Goal: Task Accomplishment & Management: Complete application form

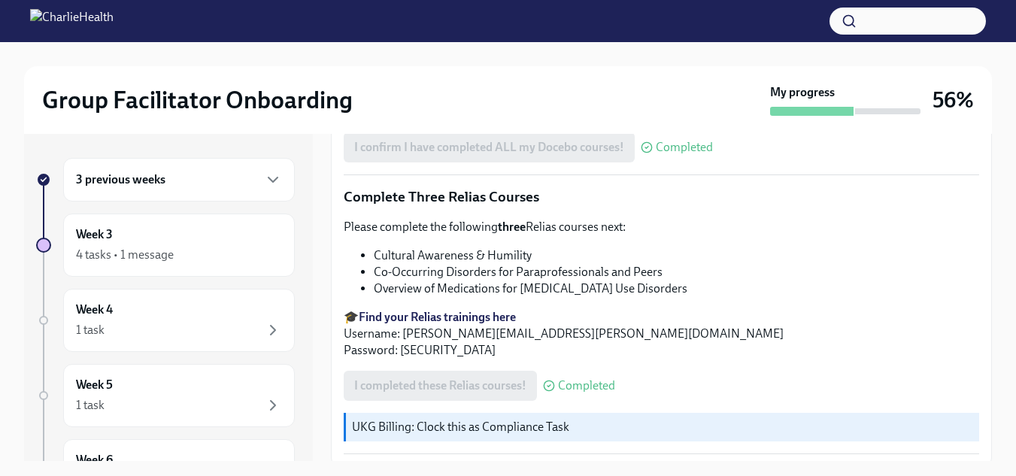
scroll to position [1296, 0]
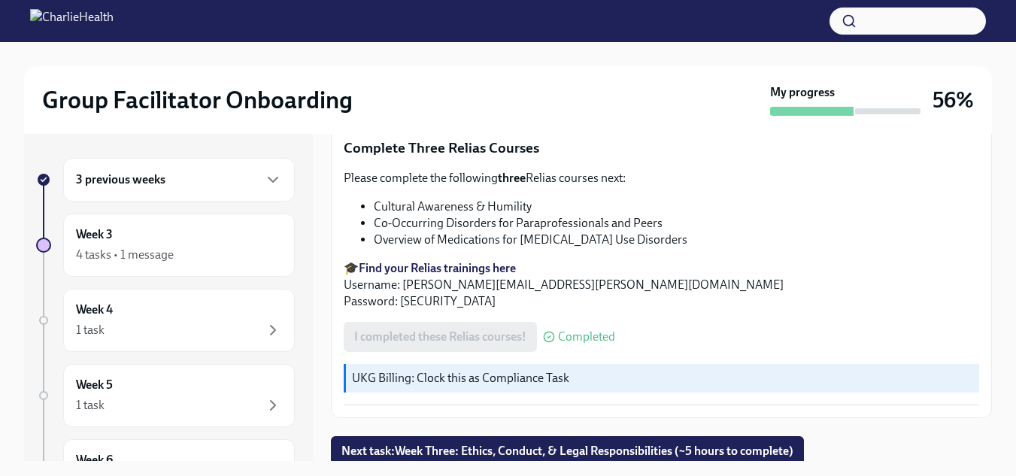
click at [1004, 437] on div "Group Facilitator Onboarding My progress 56% 3 previous weeks Week 3 4 tasks • …" at bounding box center [508, 272] width 1016 height 461
click at [795, 436] on button "Next task : Week Three: Ethics, Conduct, & Legal Responsibilities (~5 hours to …" at bounding box center [567, 451] width 473 height 30
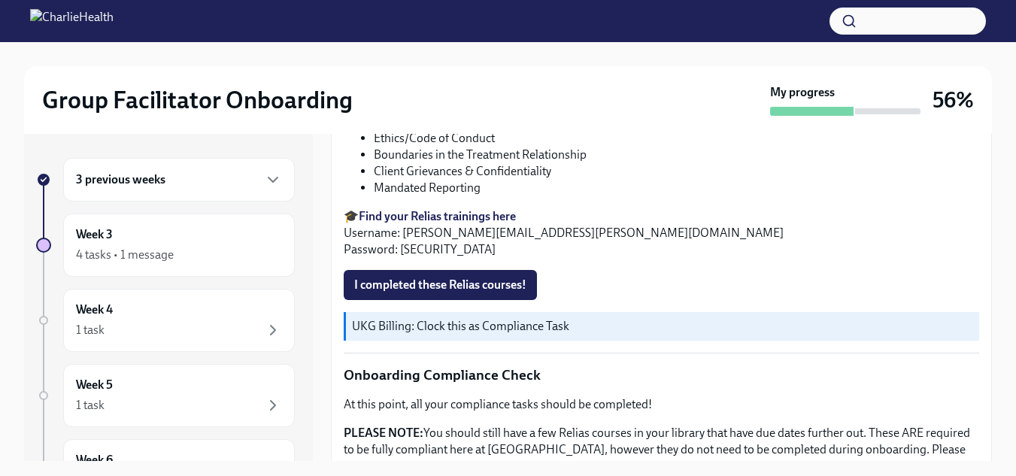
scroll to position [794, 0]
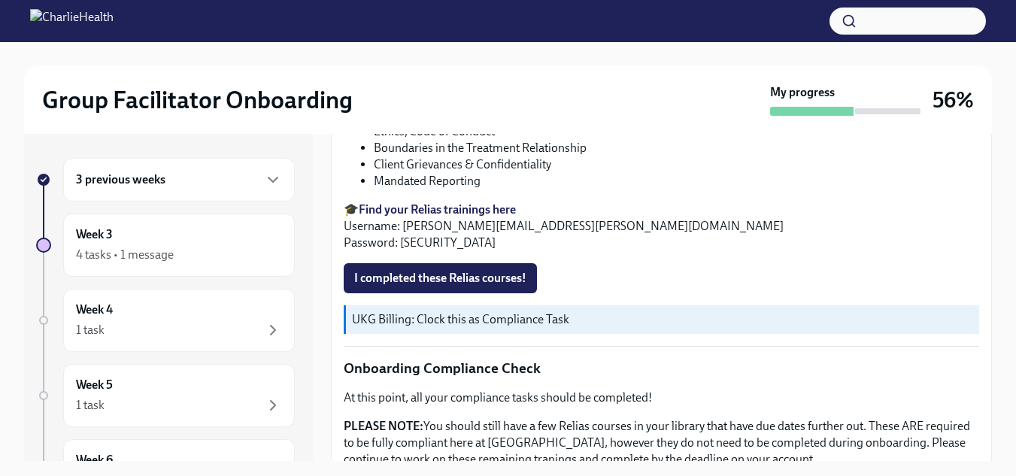
click at [411, 276] on div "As providers, we have a responsibility to uphold the highest ethics and best co…" at bounding box center [661, 56] width 635 height 1024
click at [411, 283] on button "I completed these Relias courses!" at bounding box center [440, 278] width 193 height 30
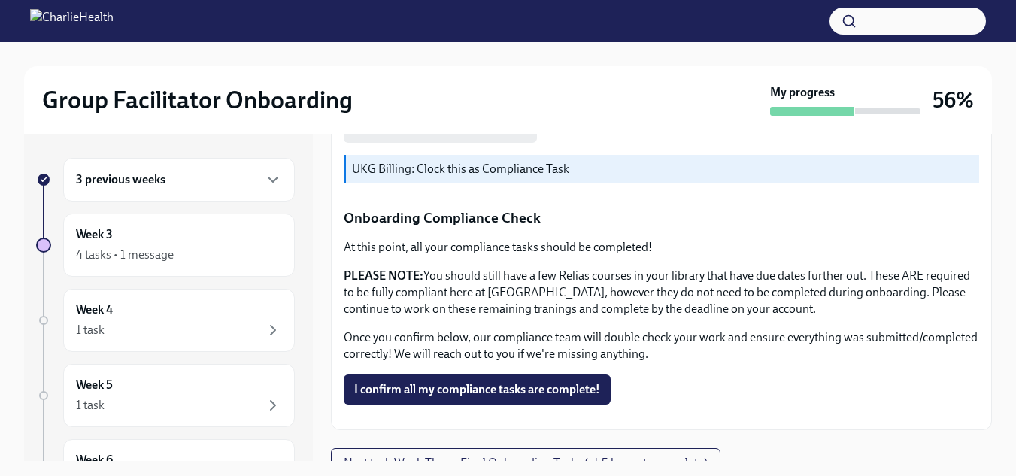
scroll to position [977, 0]
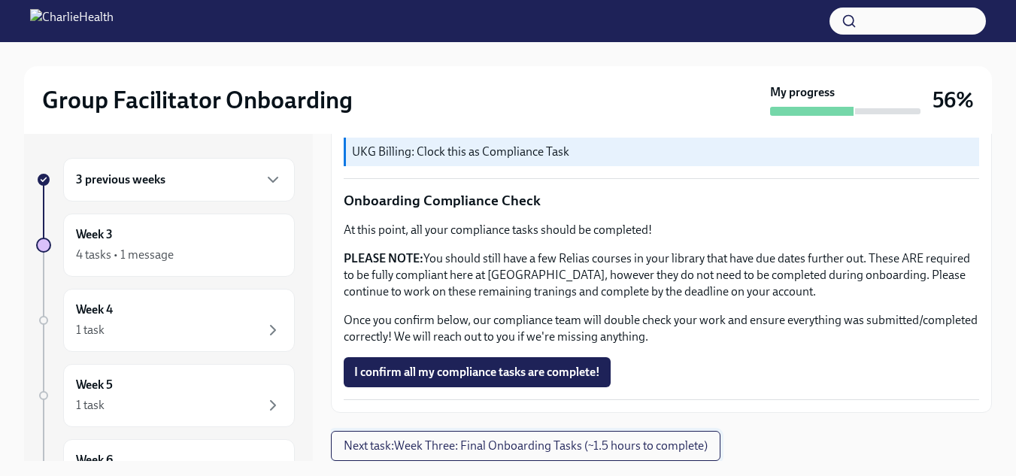
click at [608, 447] on span "Next task : Week Three: Final Onboarding Tasks (~1.5 hours to complete)" at bounding box center [526, 445] width 364 height 15
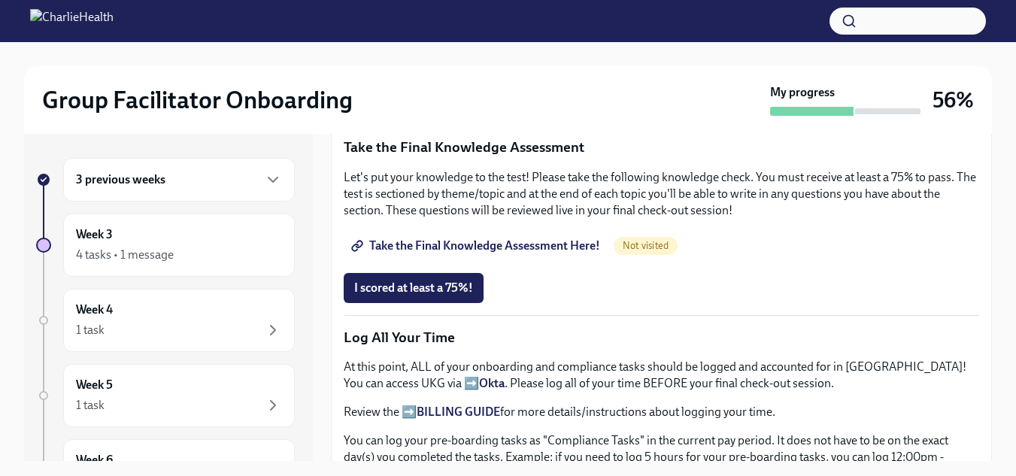
scroll to position [878, 0]
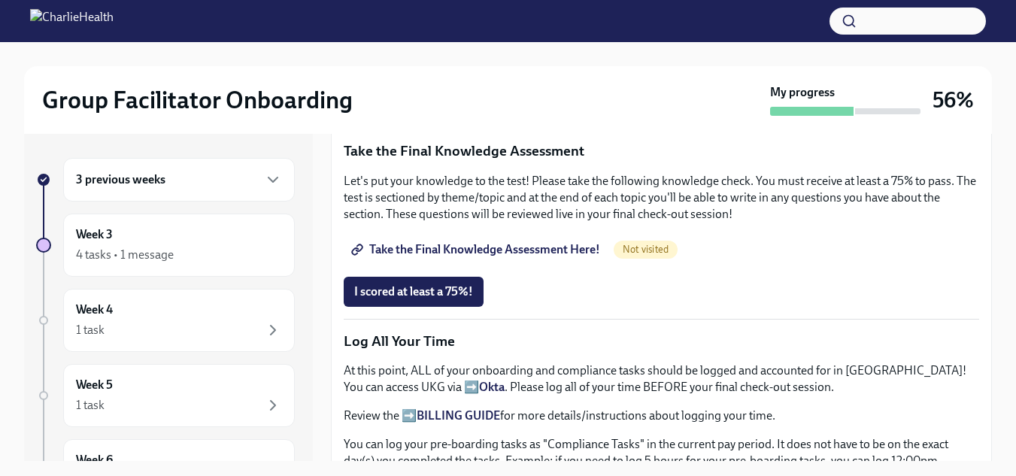
click at [526, 246] on span "Take the Final Knowledge Assessment Here!" at bounding box center [477, 249] width 246 height 15
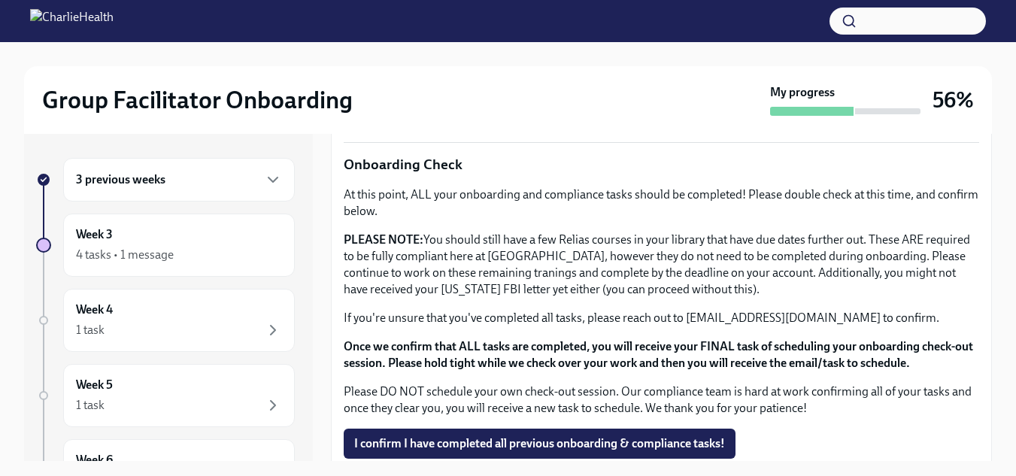
scroll to position [1250, 0]
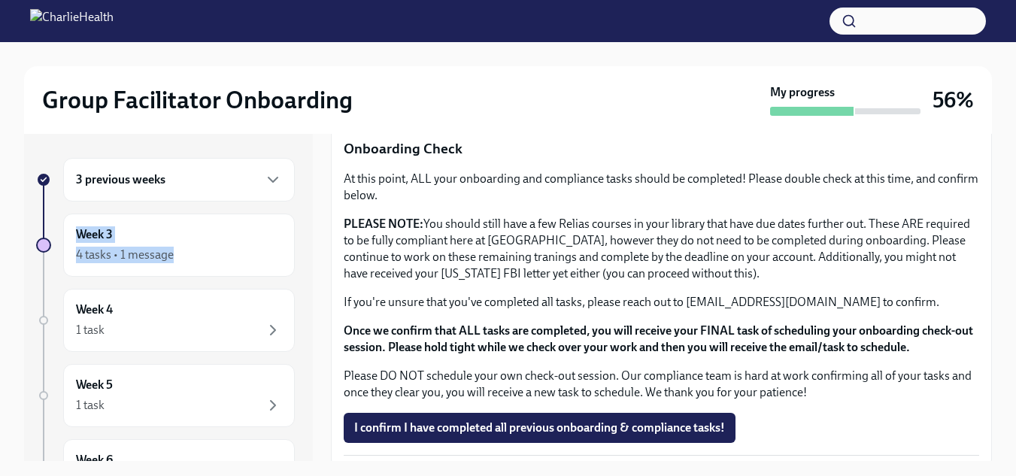
drag, startPoint x: 296, startPoint y: 232, endPoint x: 293, endPoint y: 190, distance: 41.5
click at [293, 190] on div "3 previous weeks Week 3 4 tasks • 1 message Week 4 1 task Week 5 1 task Week 6 …" at bounding box center [168, 297] width 289 height 327
click at [264, 181] on icon "button" at bounding box center [273, 180] width 18 height 18
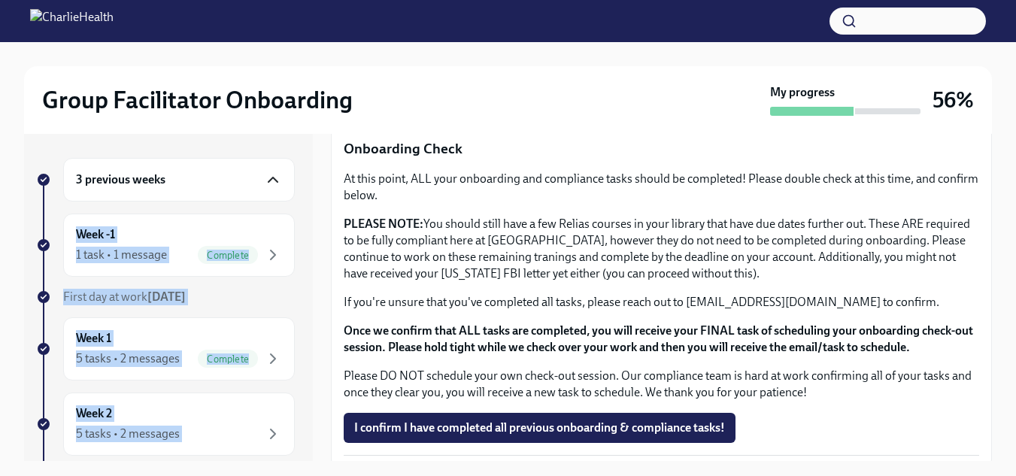
click at [313, 345] on div "3 previous weeks Week -1 1 task • 1 message Complete First day at work Sep 22nd…" at bounding box center [508, 297] width 968 height 327
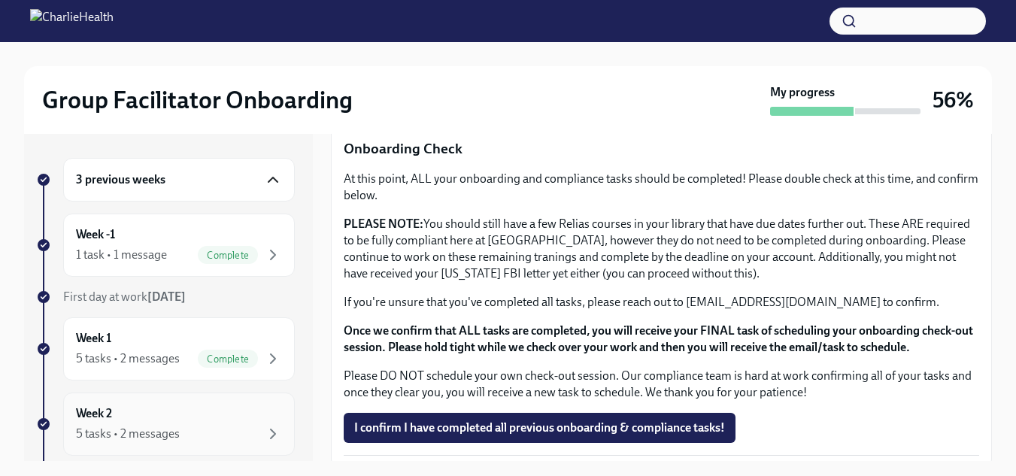
click at [189, 432] on div "5 tasks • 2 messages" at bounding box center [179, 434] width 206 height 18
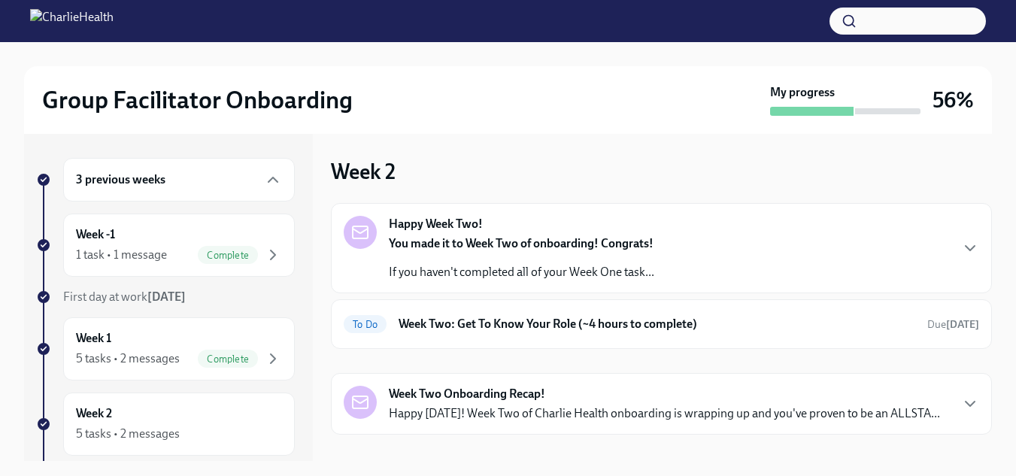
scroll to position [20, 0]
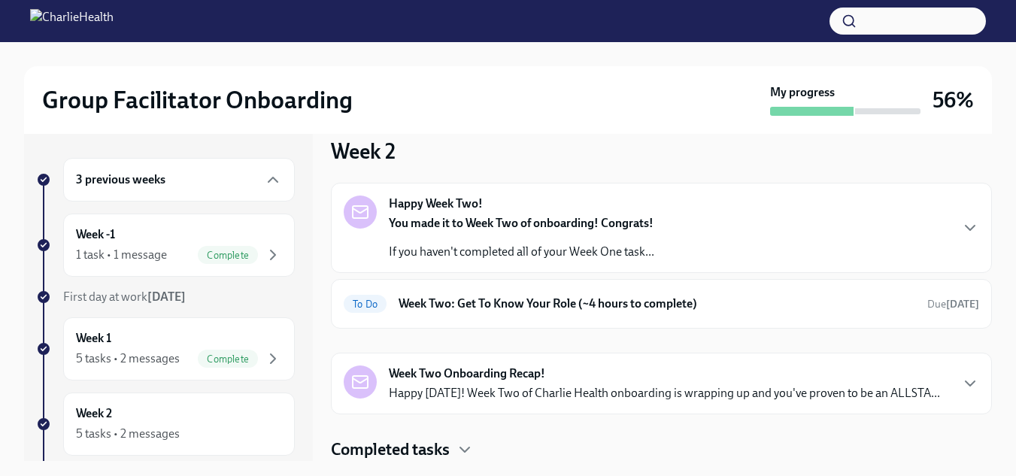
click at [723, 239] on div "Happy Week Two! You made it to Week Two of onboarding! Congrats! If you haven't…" at bounding box center [661, 228] width 635 height 65
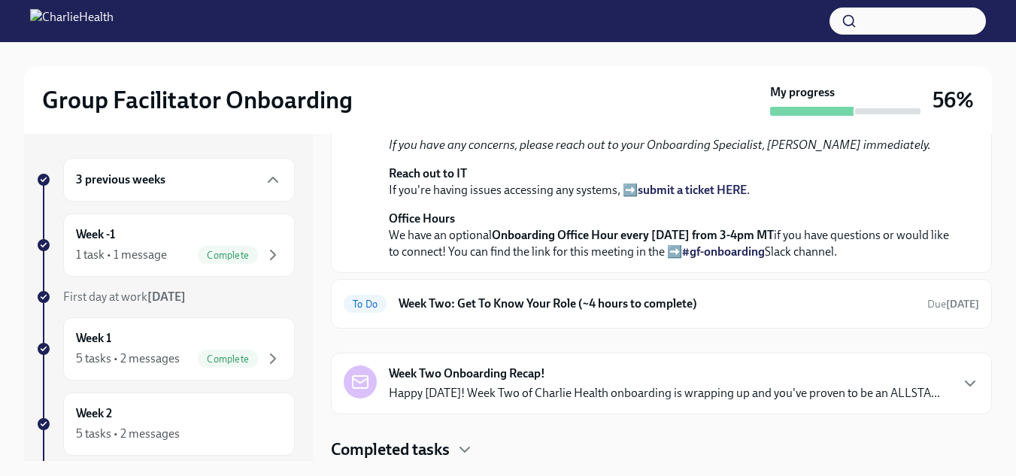
scroll to position [543, 0]
click at [725, 297] on h6 "Week Two: Get To Know Your Role (~4 hours to complete)" at bounding box center [657, 304] width 517 height 17
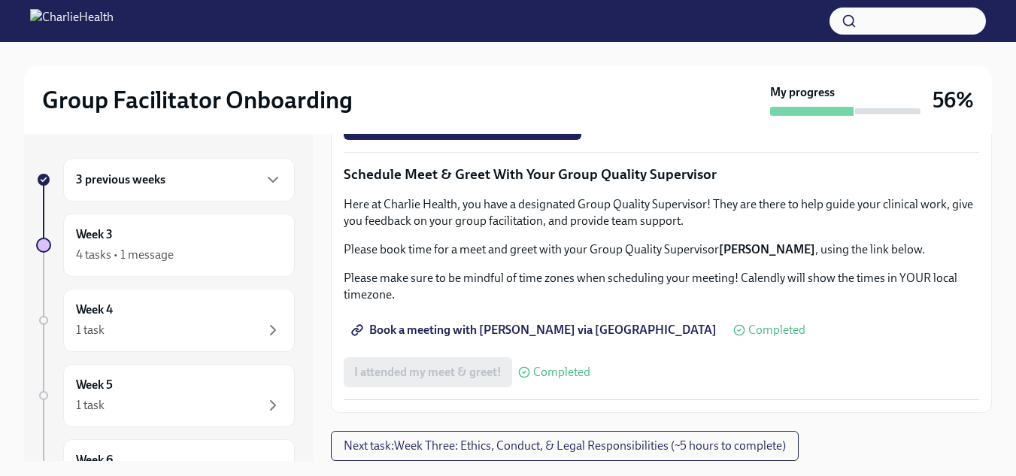
scroll to position [1290, 0]
click at [490, 90] on span "Complete this form to schedule your observations" at bounding box center [491, 82] width 274 height 15
